Goal: Check status: Check status

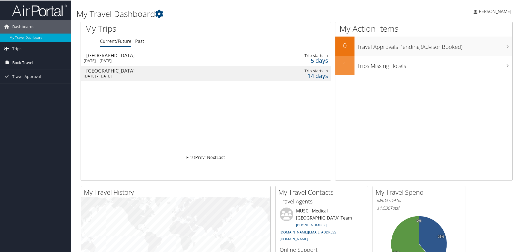
click at [172, 74] on div "[DATE] - [DATE]" at bounding box center [163, 75] width 158 height 5
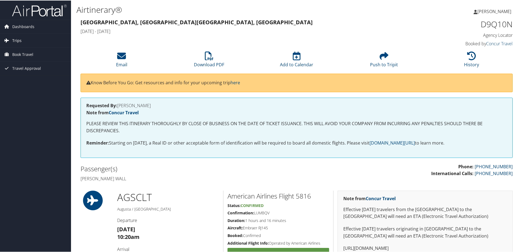
click at [26, 39] on link "Trips" at bounding box center [35, 40] width 71 height 14
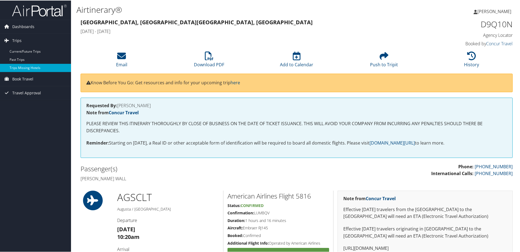
click at [28, 67] on link "Trips Missing Hotels" at bounding box center [35, 67] width 71 height 8
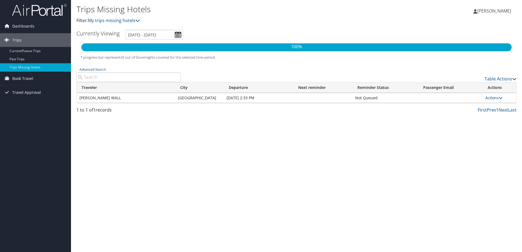
click at [496, 99] on link "Actions" at bounding box center [494, 97] width 17 height 5
click at [385, 123] on div "Trips Missing Hotels Filter: My trips missing hotels Caroline Wall Caroline Wal…" at bounding box center [296, 126] width 451 height 252
click at [492, 96] on link "Actions" at bounding box center [494, 97] width 17 height 5
click at [485, 115] on link "View Itinerary" at bounding box center [481, 115] width 38 height 9
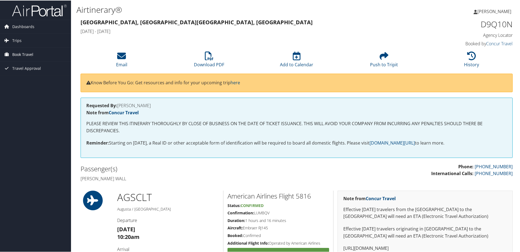
click at [19, 53] on span "Book Travel" at bounding box center [22, 54] width 21 height 14
click at [19, 40] on span "Trips" at bounding box center [16, 40] width 9 height 14
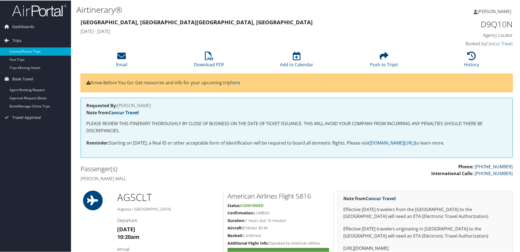
click at [22, 50] on link "Current/Future Trips" at bounding box center [35, 51] width 71 height 8
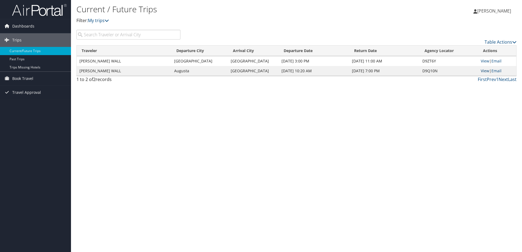
click at [483, 71] on link "View" at bounding box center [485, 70] width 8 height 5
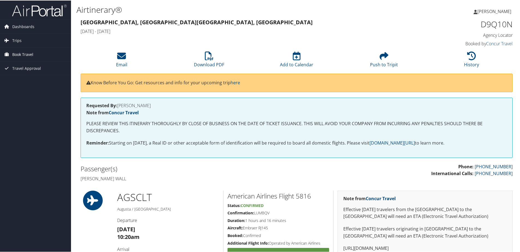
click at [28, 51] on span "Book Travel" at bounding box center [22, 54] width 21 height 14
click at [34, 81] on link "Book/Manage Online Trips" at bounding box center [35, 81] width 71 height 8
